Goal: Find specific page/section: Find specific page/section

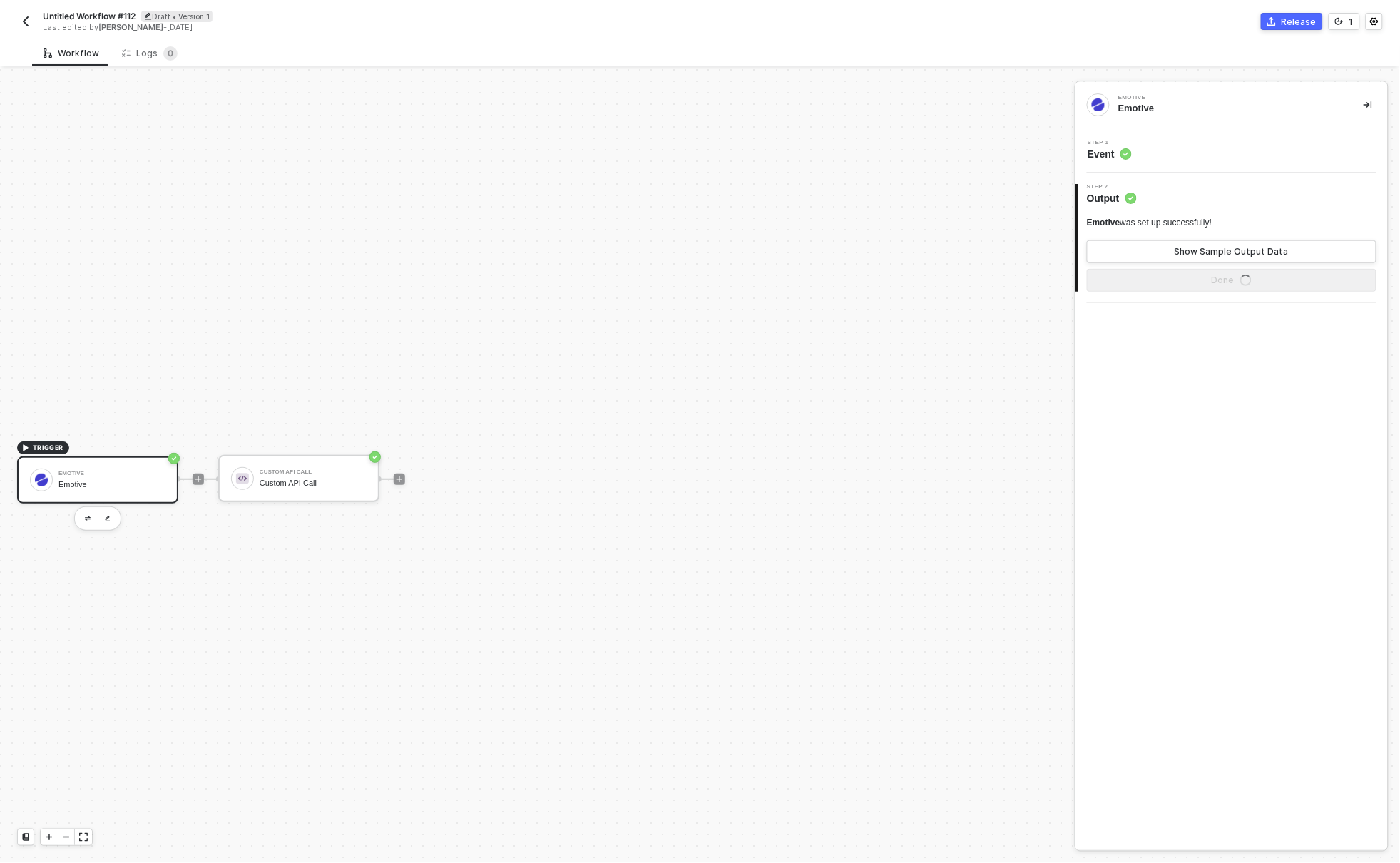
scroll to position [26, 0]
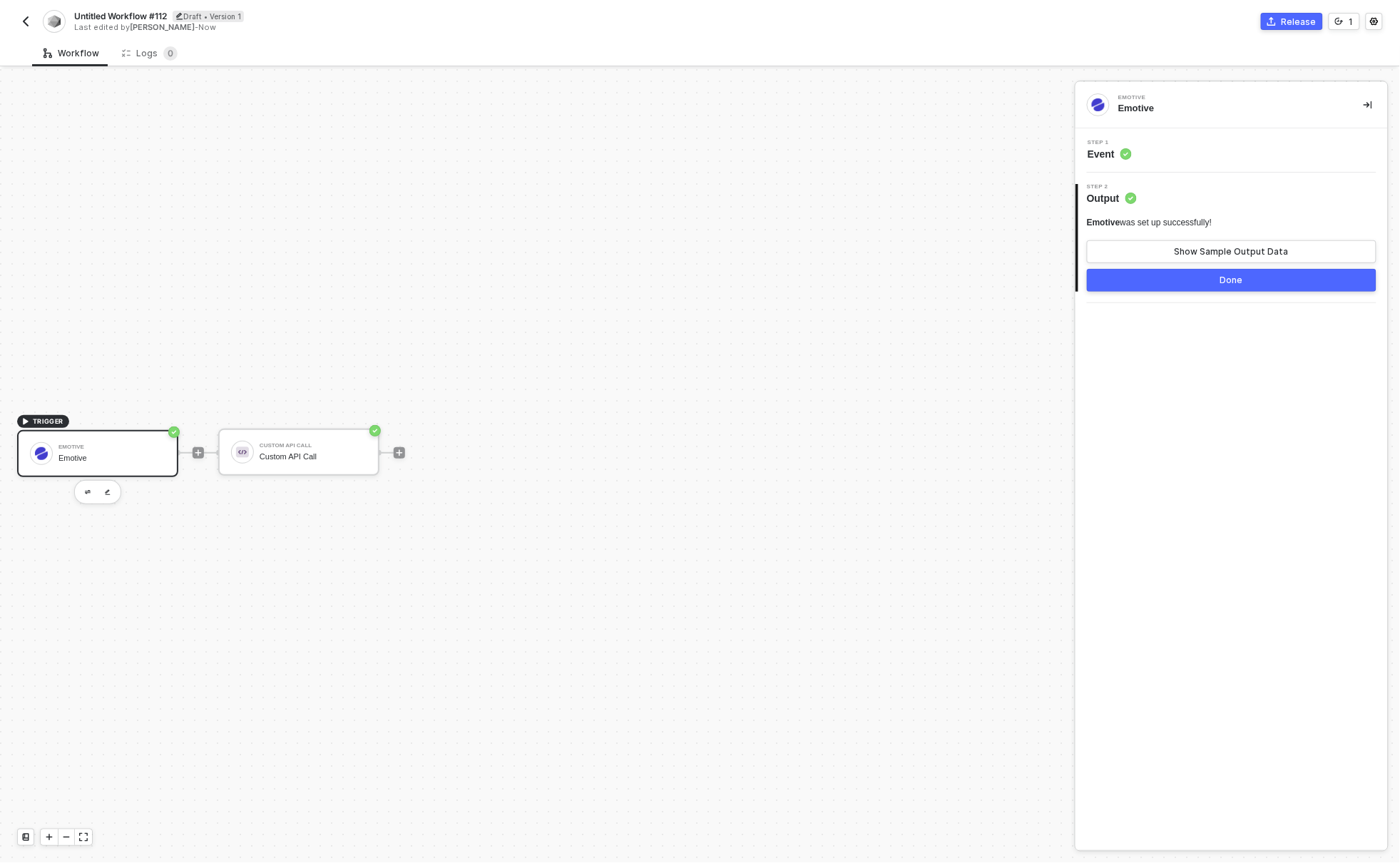
click at [25, 19] on img "button" at bounding box center [25, 21] width 11 height 11
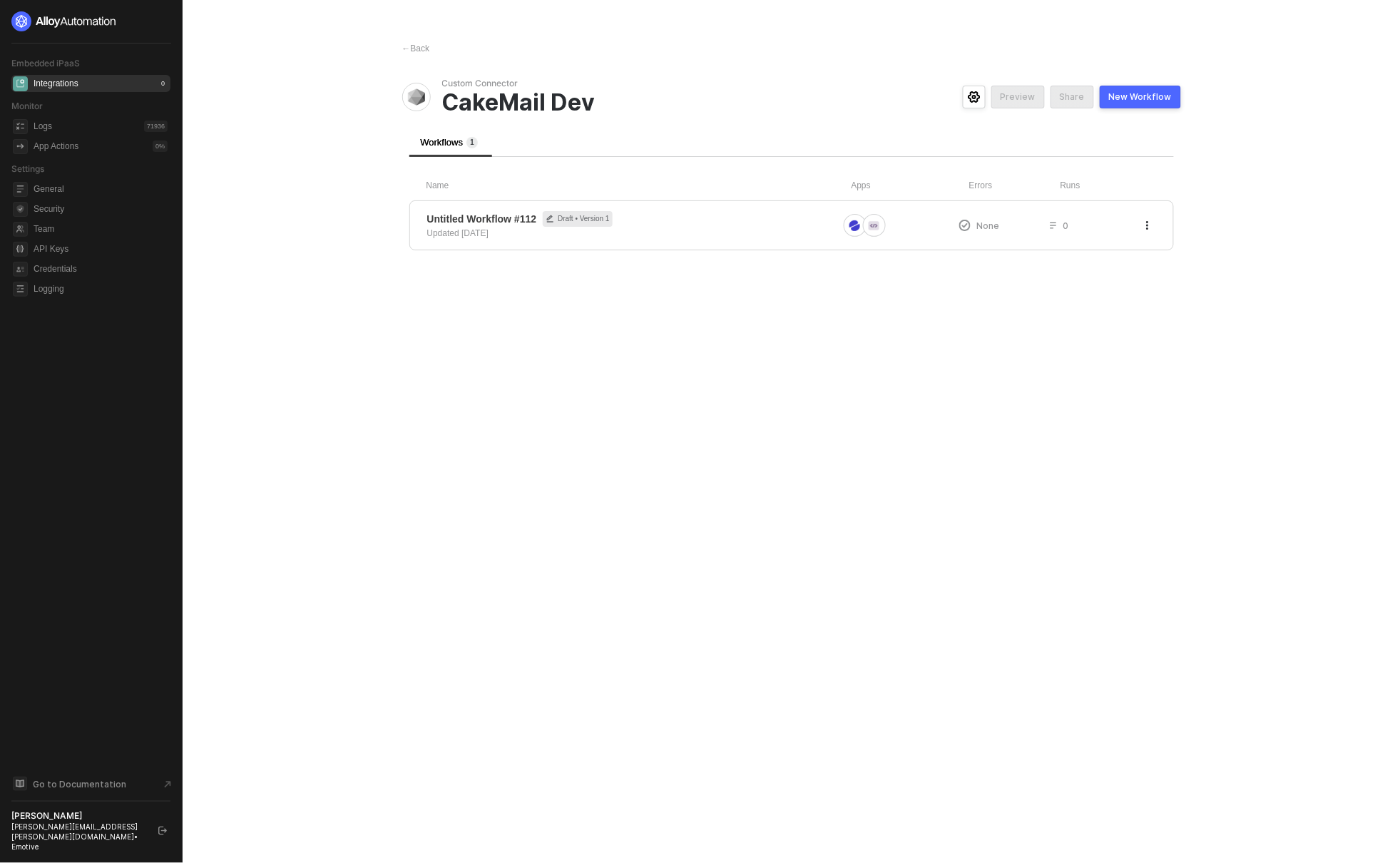
click at [64, 82] on div "Integrations" at bounding box center [56, 84] width 45 height 12
